Goal: Information Seeking & Learning: Learn about a topic

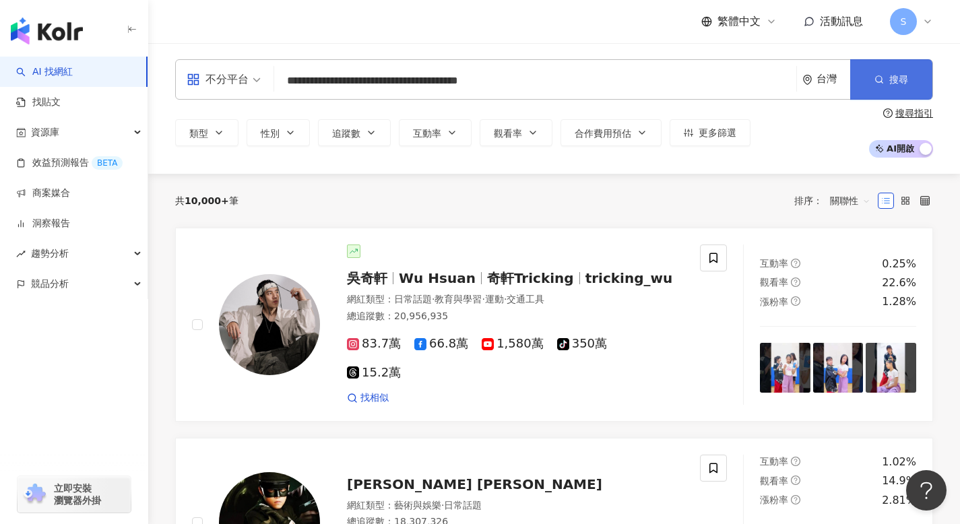
type input "**********"
click at [892, 75] on span "搜尋" at bounding box center [899, 79] width 19 height 11
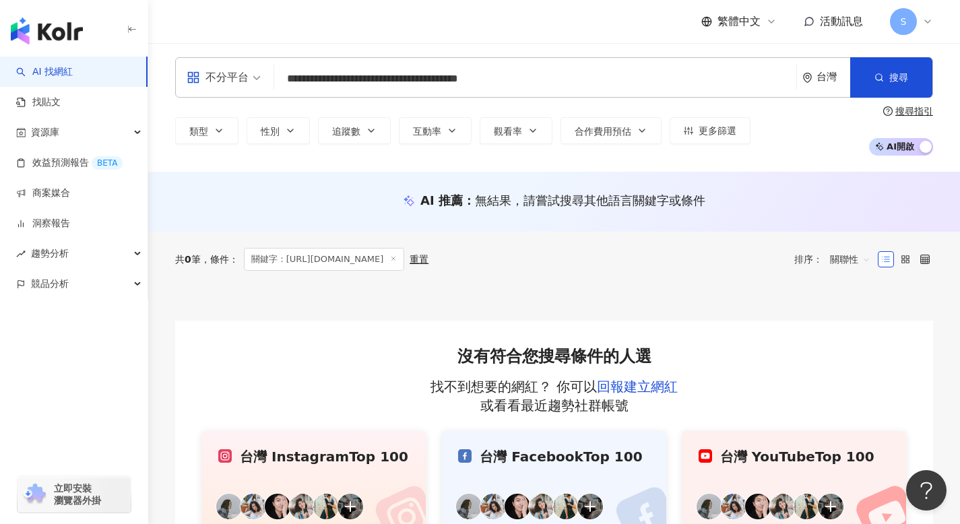
scroll to position [3, 0]
click at [547, 77] on input "**********" at bounding box center [536, 78] width 512 height 26
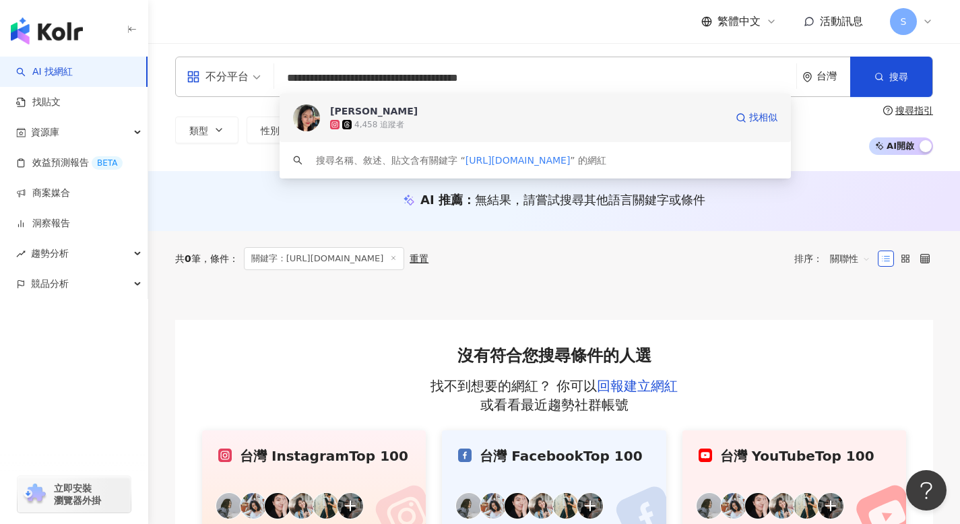
click at [525, 118] on div "4,458 追蹤者" at bounding box center [528, 124] width 396 height 13
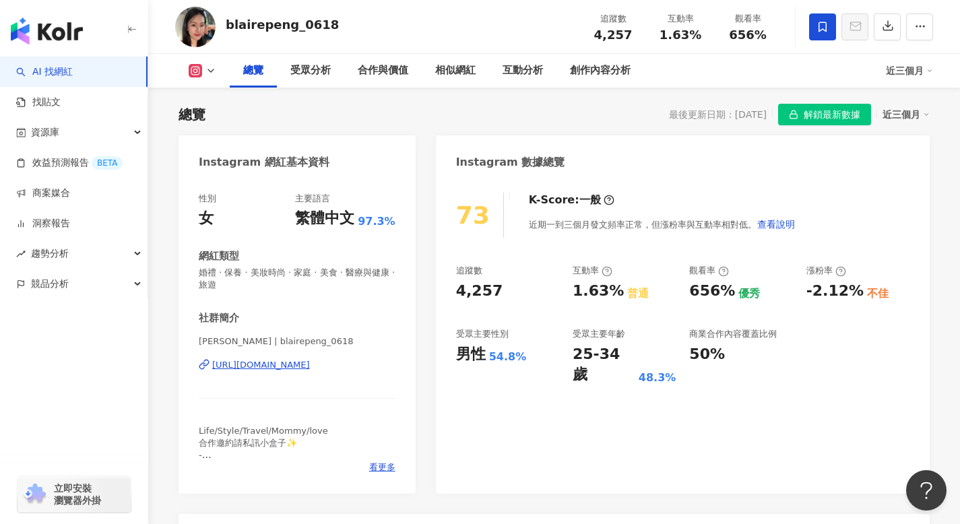
scroll to position [100, 0]
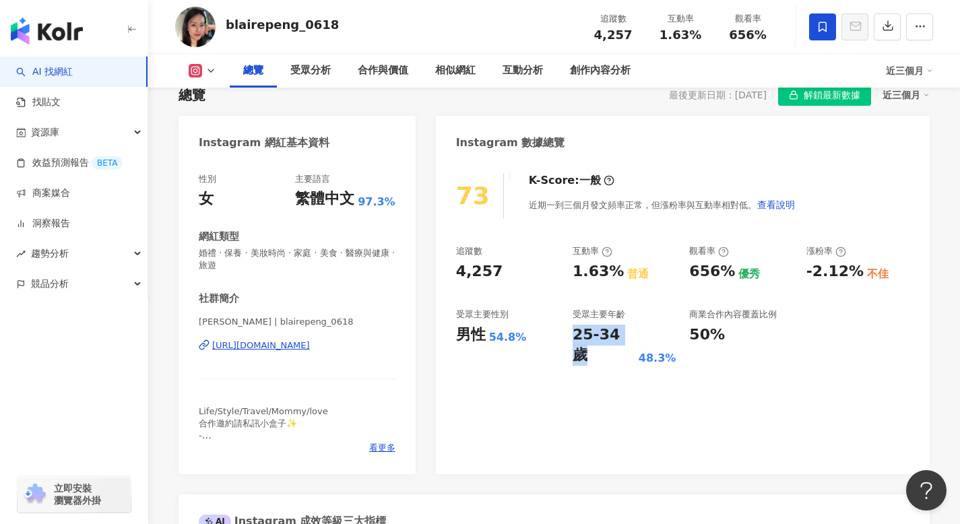
drag, startPoint x: 571, startPoint y: 332, endPoint x: 634, endPoint y: 334, distance: 62.7
click at [634, 334] on div "追蹤數 4,257 互動率 1.63% 普通 觀看率 656% 優秀 漲粉率 -2.12% 不佳 受眾主要性別 男性 54.8% 受眾主要年齡 25-34 歲…" at bounding box center [683, 305] width 454 height 121
copy div "25-34 歲"
drag, startPoint x: 686, startPoint y: 267, endPoint x: 735, endPoint y: 270, distance: 49.3
click at [735, 270] on div "追蹤數 4,257 互動率 1.63% 普通 觀看率 656% 優秀 漲粉率 -2.12% 不佳 受眾主要性別 男性 54.8% 受眾主要年齡 25-34 歲…" at bounding box center [683, 305] width 454 height 121
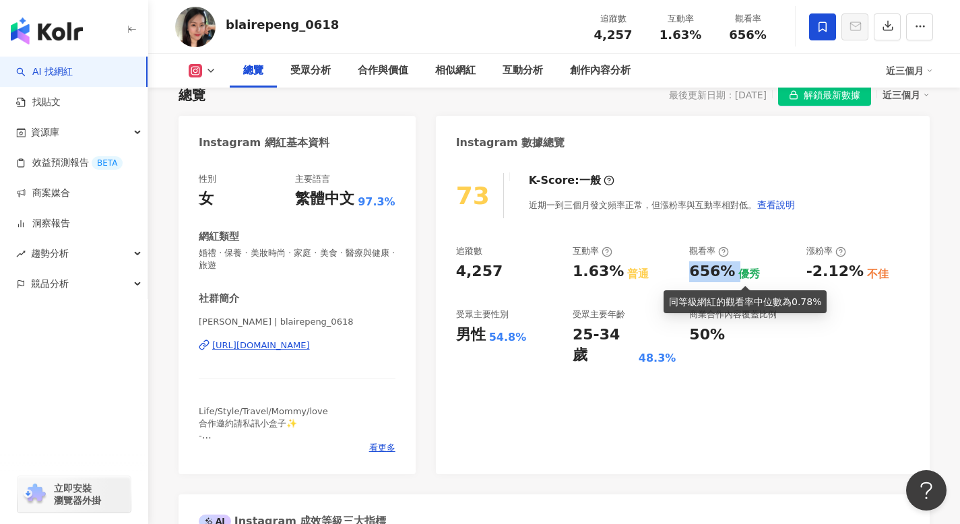
copy div "656%"
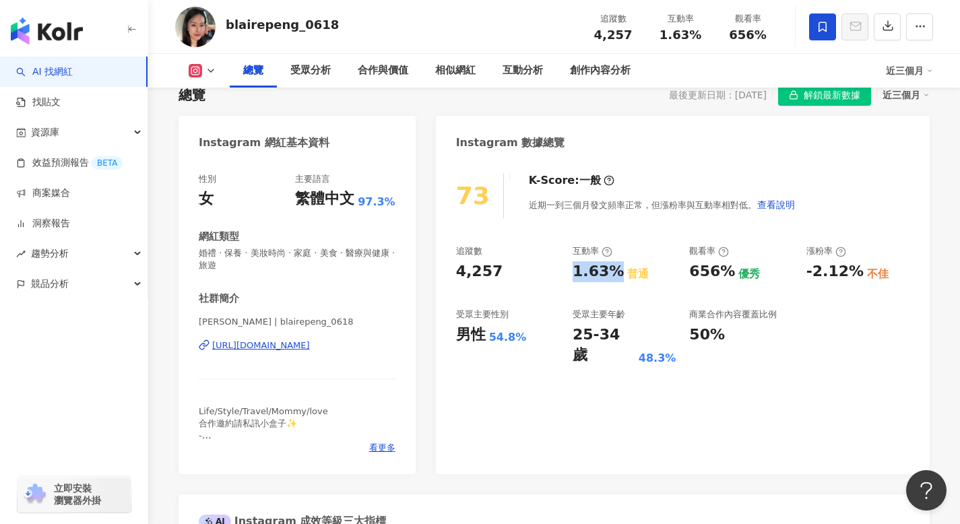
drag, startPoint x: 574, startPoint y: 269, endPoint x: 611, endPoint y: 271, distance: 37.1
click at [611, 271] on div "1.63%" at bounding box center [598, 272] width 51 height 21
copy div "1.63%"
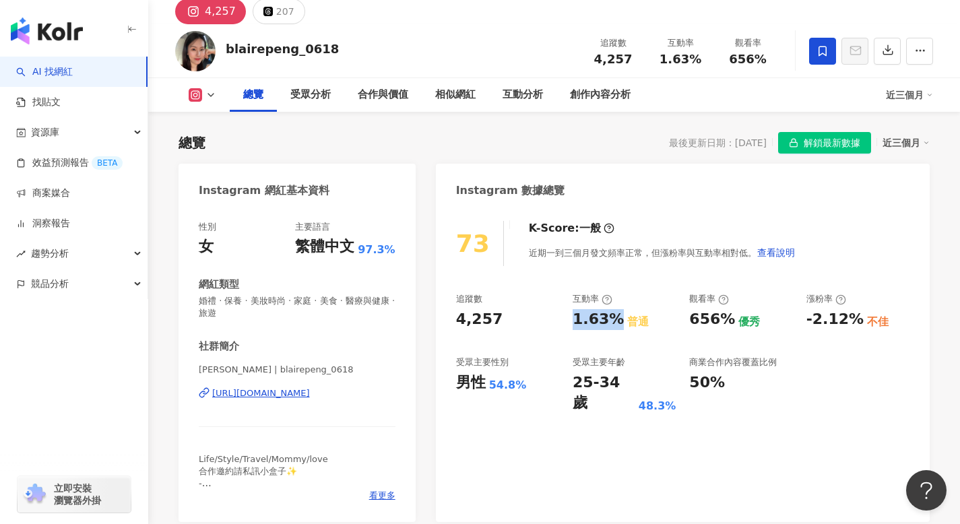
scroll to position [0, 0]
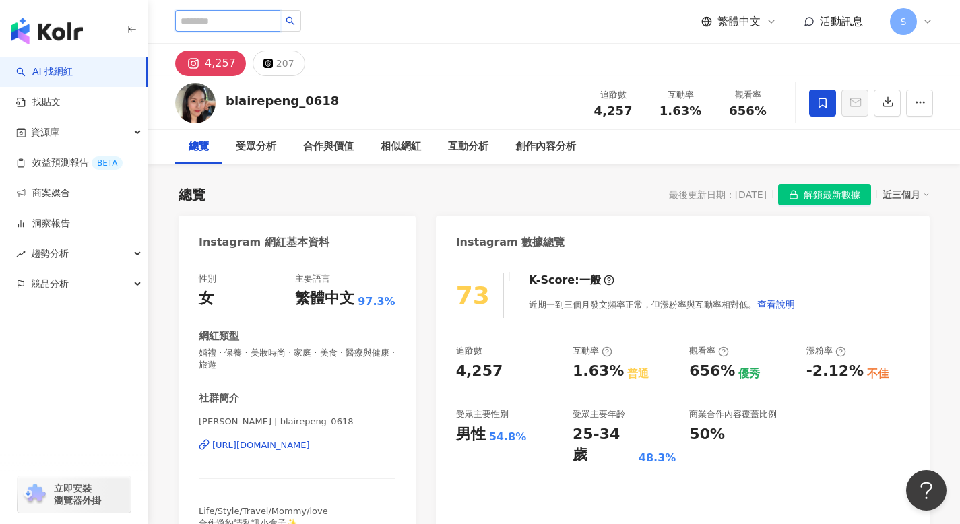
click at [269, 28] on input "search" at bounding box center [227, 21] width 105 height 22
paste input "**********"
type input "**********"
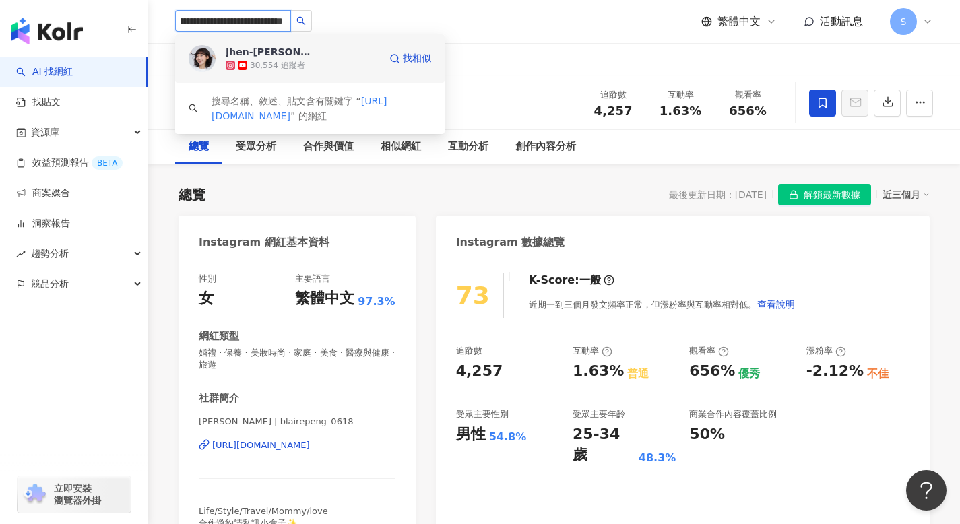
click at [292, 50] on div "Jhen-[PERSON_NAME] [PERSON_NAME]／[PERSON_NAME]" at bounding box center [270, 51] width 88 height 13
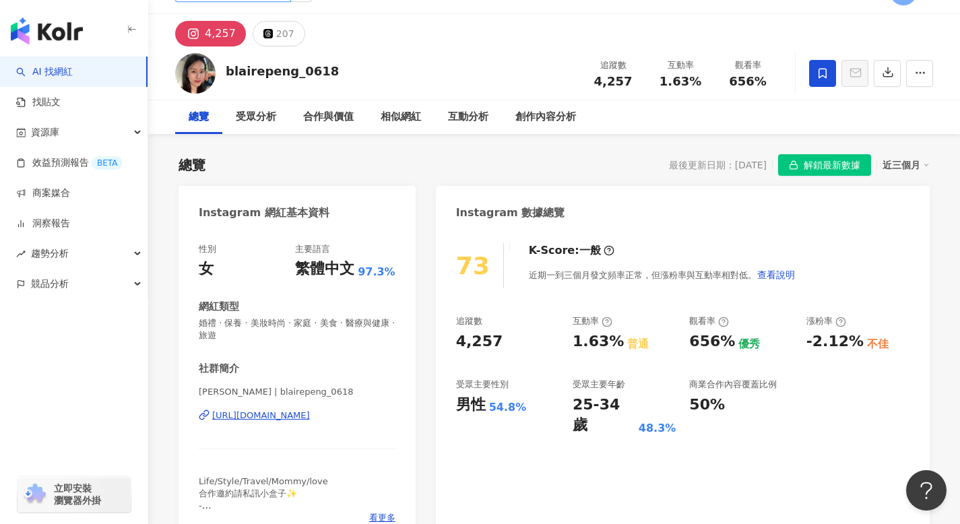
scroll to position [30, 0]
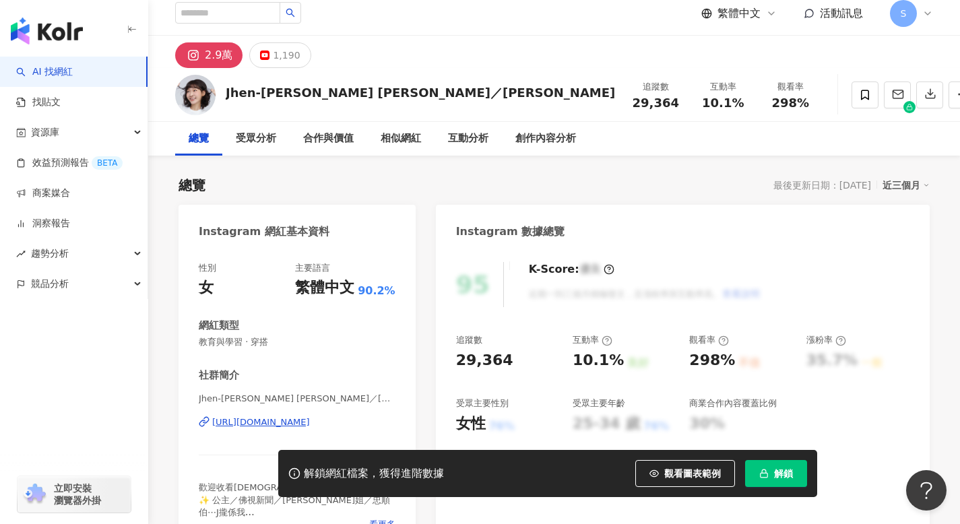
scroll to position [14, 0]
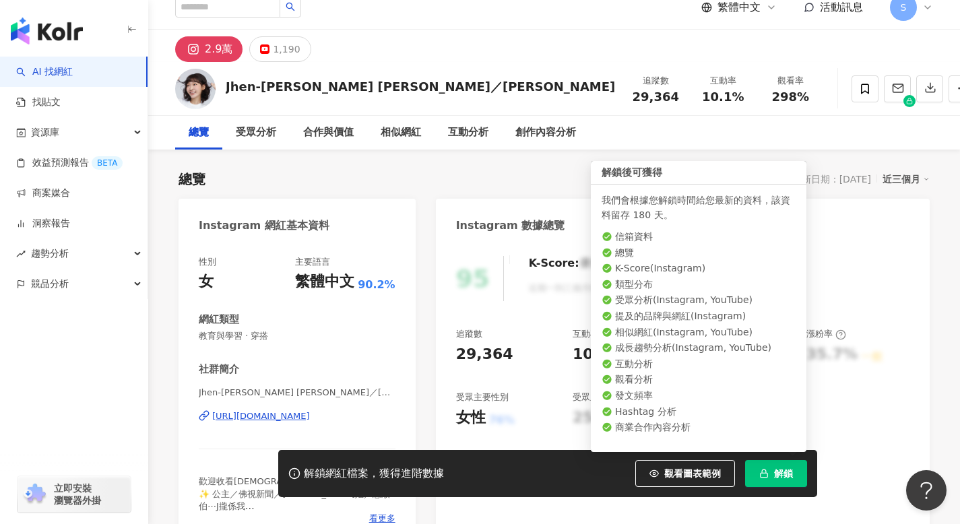
click at [772, 474] on button "解鎖" at bounding box center [776, 473] width 62 height 27
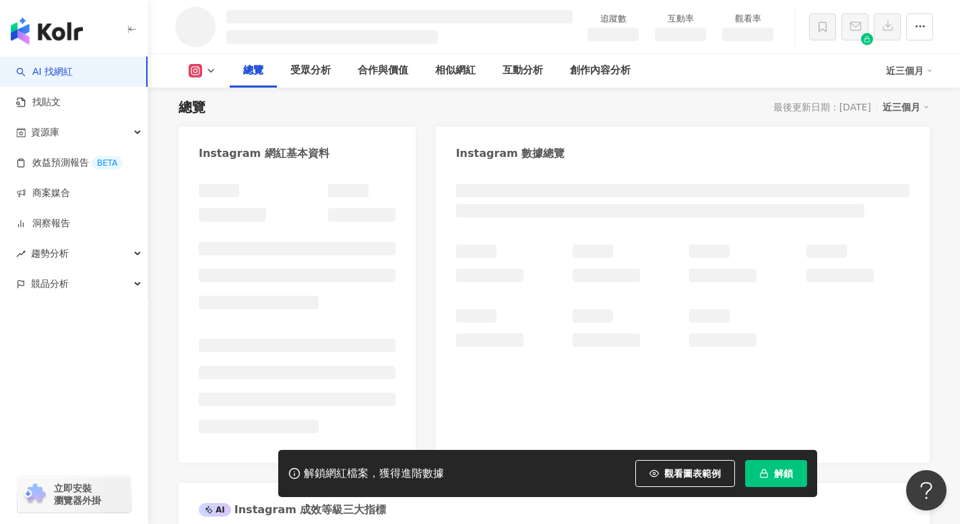
scroll to position [0, 0]
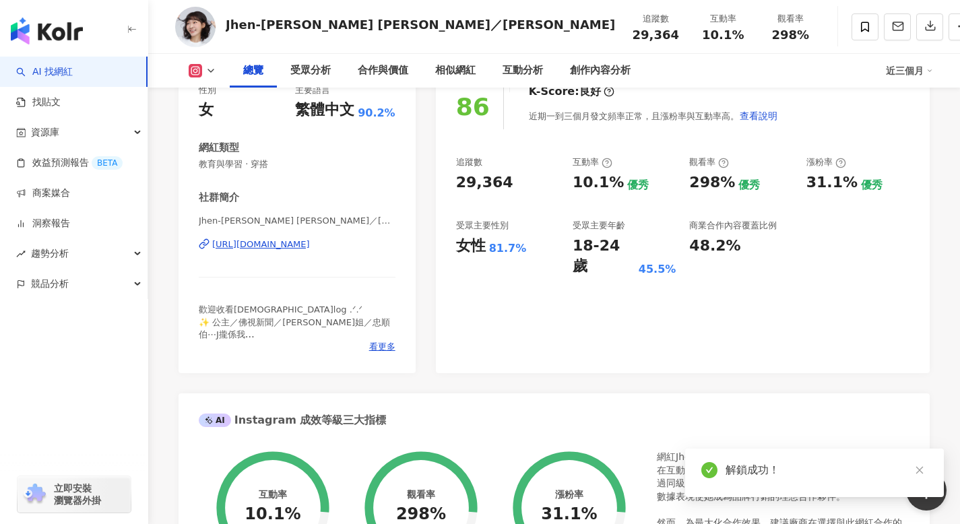
scroll to position [92, 0]
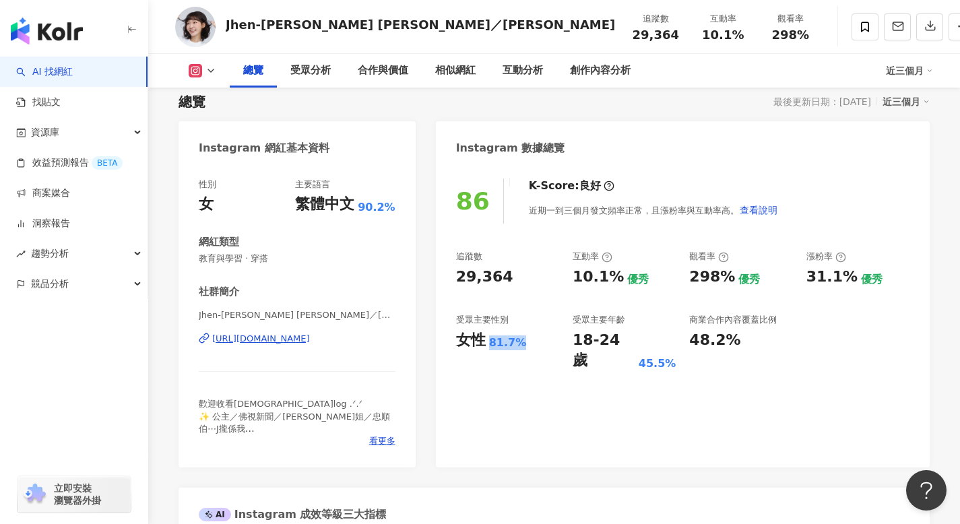
drag, startPoint x: 523, startPoint y: 342, endPoint x: 487, endPoint y: 344, distance: 35.8
click at [487, 344] on div "女性 81.7%" at bounding box center [507, 340] width 103 height 21
drag, startPoint x: 458, startPoint y: 338, endPoint x: 484, endPoint y: 342, distance: 25.8
click at [484, 342] on div "女性" at bounding box center [471, 340] width 30 height 21
drag, startPoint x: 572, startPoint y: 340, endPoint x: 628, endPoint y: 340, distance: 56.6
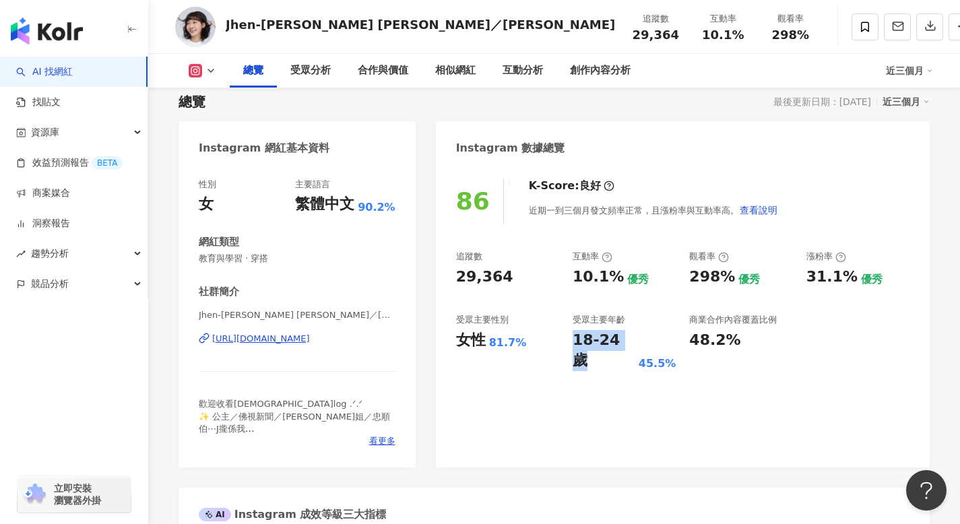
click at [628, 340] on div "追蹤數 29,364 互動率 10.1% 優秀 觀看率 298% 優秀 漲粉率 31.1% 優秀 受眾主要性別 女性 81.7% 受眾主要年齡 18-24 歲…" at bounding box center [683, 311] width 454 height 121
copy div "18-24 歲"
drag, startPoint x: 576, startPoint y: 278, endPoint x: 613, endPoint y: 280, distance: 36.5
click at [613, 280] on div "10.1% 優秀" at bounding box center [624, 277] width 103 height 21
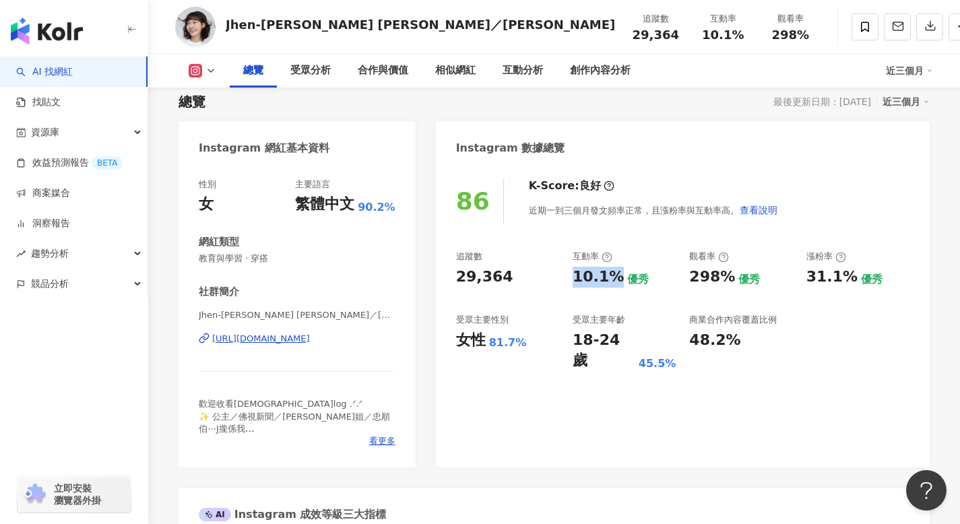
drag, startPoint x: 613, startPoint y: 276, endPoint x: 568, endPoint y: 276, distance: 45.8
click at [568, 276] on div "追蹤數 29,364 互動率 10.1% 優秀 觀看率 298% 優秀 漲粉率 31.1% 優秀 受眾主要性別 女性 81.7% 受眾主要年齡 18-24 歲…" at bounding box center [683, 311] width 454 height 121
copy div "10.1%"
drag, startPoint x: 687, startPoint y: 278, endPoint x: 733, endPoint y: 281, distance: 46.0
click at [733, 281] on div "追蹤數 29,364 互動率 10.1% 優秀 觀看率 298% 優秀 漲粉率 31.1% 優秀 受眾主要性別 女性 81.7% 受眾主要年齡 18-24 歲…" at bounding box center [683, 311] width 454 height 121
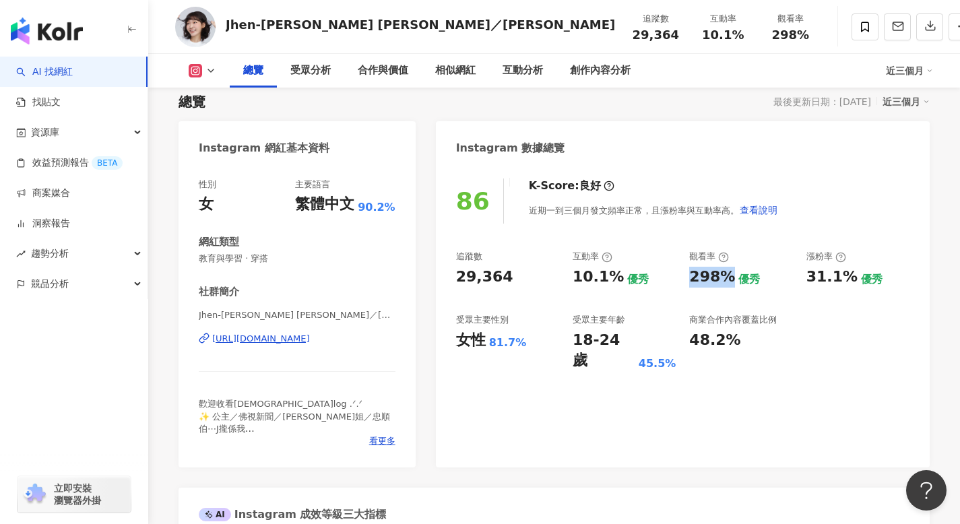
copy div "298%"
drag, startPoint x: 522, startPoint y: 344, endPoint x: 490, endPoint y: 343, distance: 32.4
click at [490, 343] on div "女性 81.7%" at bounding box center [507, 340] width 103 height 21
copy div "81.7%"
